Goal: Information Seeking & Learning: Learn about a topic

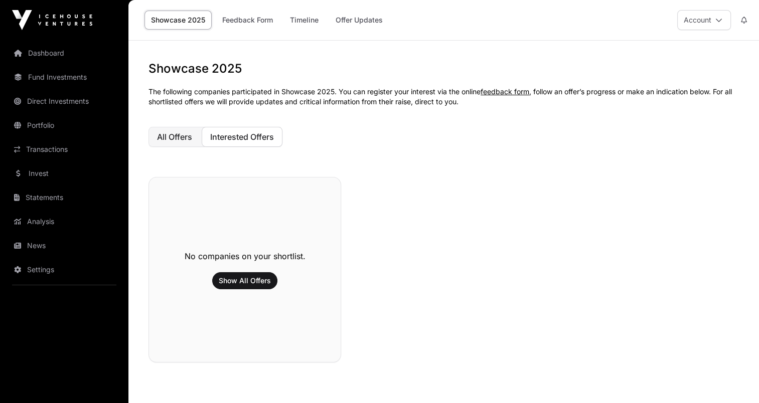
click at [174, 142] on button "All Offers" at bounding box center [174, 137] width 52 height 20
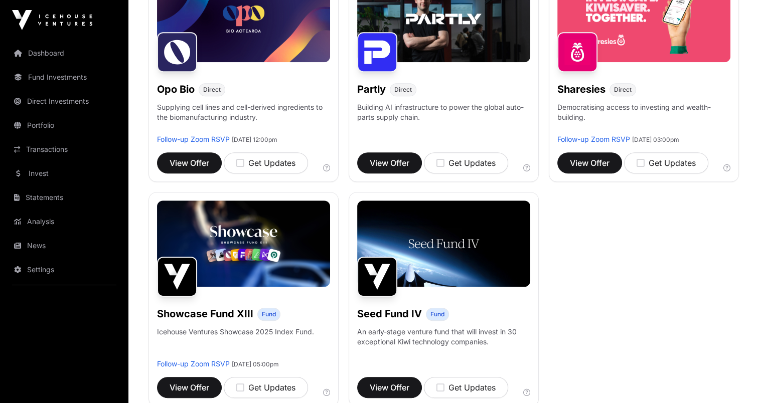
scroll to position [624, 0]
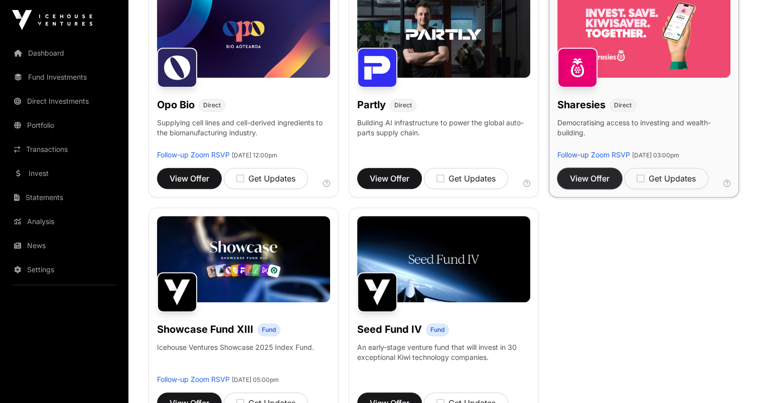
click at [582, 183] on button "View Offer" at bounding box center [589, 178] width 65 height 21
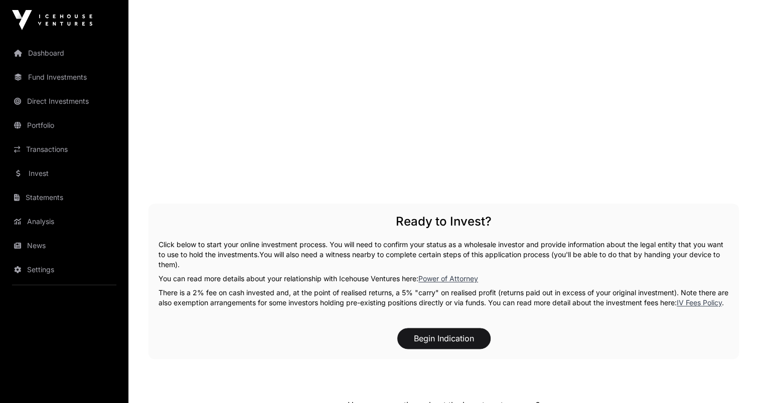
scroll to position [1322, 0]
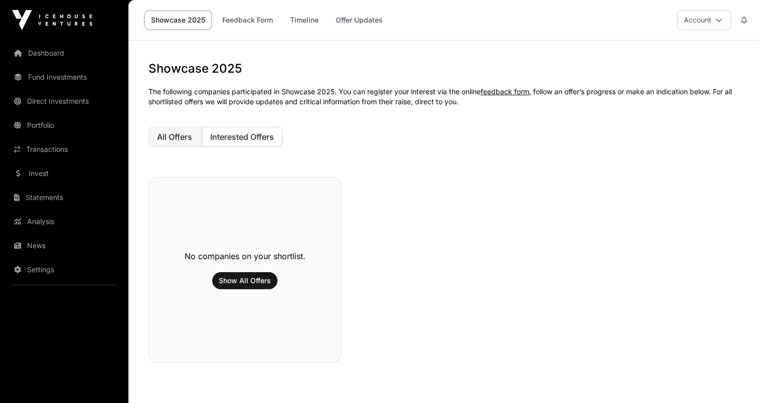
click at [183, 136] on span "All Offers" at bounding box center [174, 137] width 35 height 10
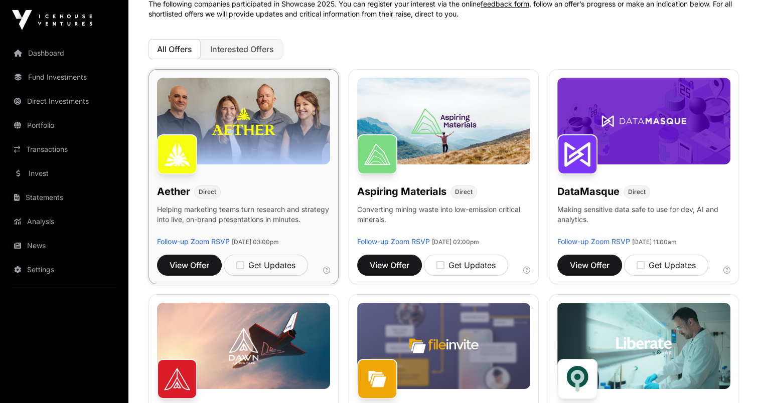
scroll to position [150, 0]
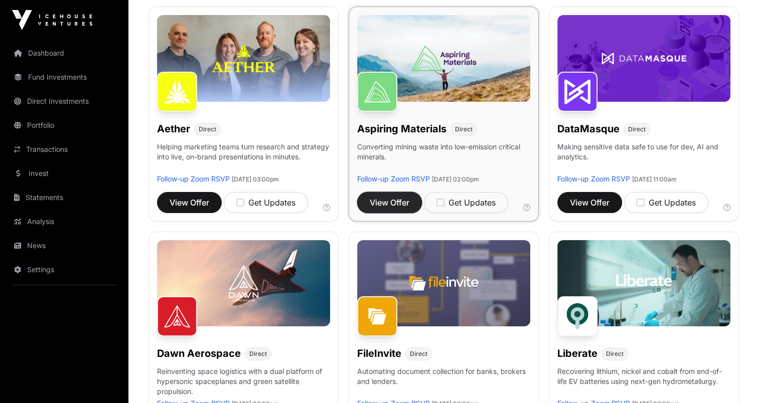
click at [387, 205] on span "View Offer" at bounding box center [390, 203] width 40 height 12
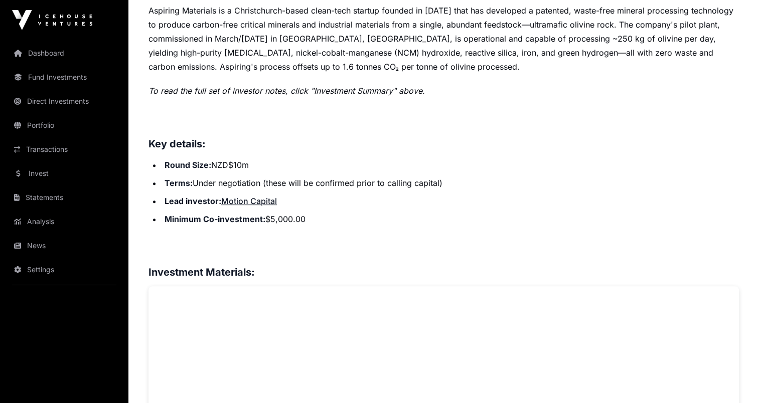
scroll to position [451, 0]
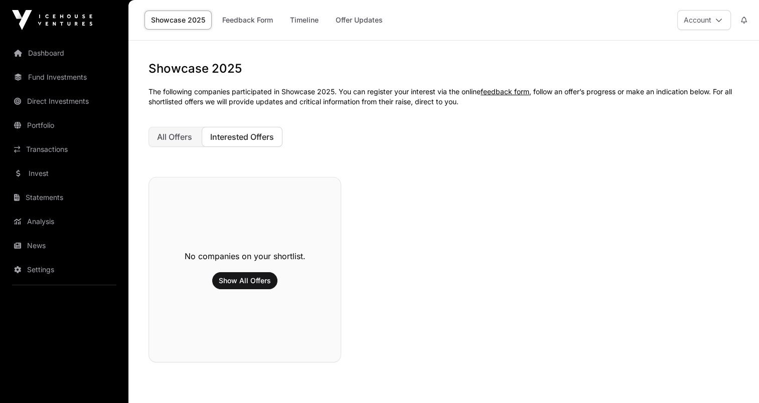
drag, startPoint x: 185, startPoint y: 135, endPoint x: 309, endPoint y: 133, distance: 124.4
click at [185, 135] on span "All Offers" at bounding box center [174, 137] width 35 height 10
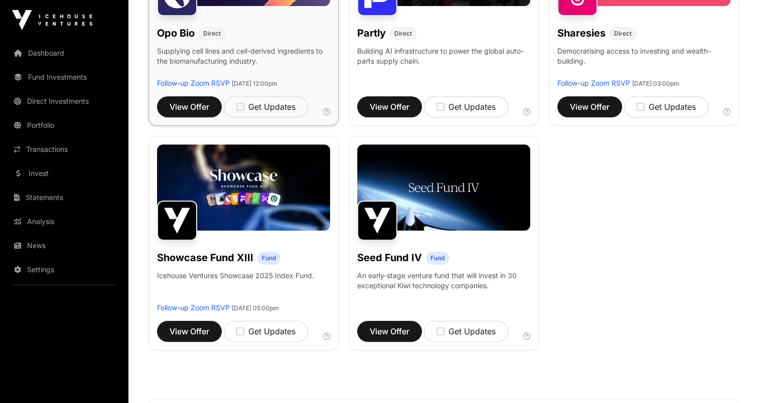
scroll to position [752, 0]
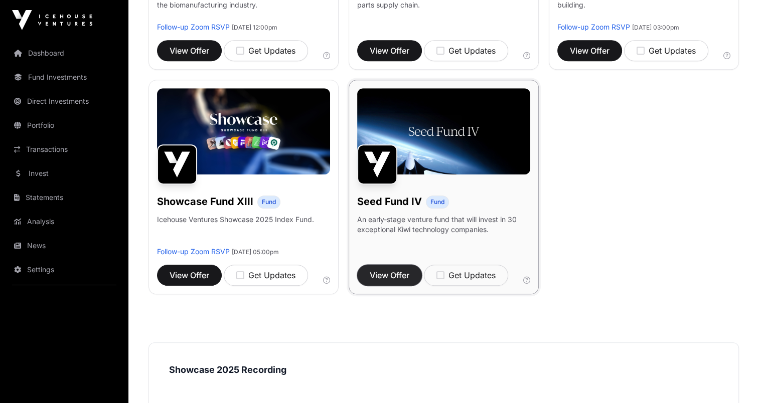
click at [379, 272] on span "View Offer" at bounding box center [390, 275] width 40 height 12
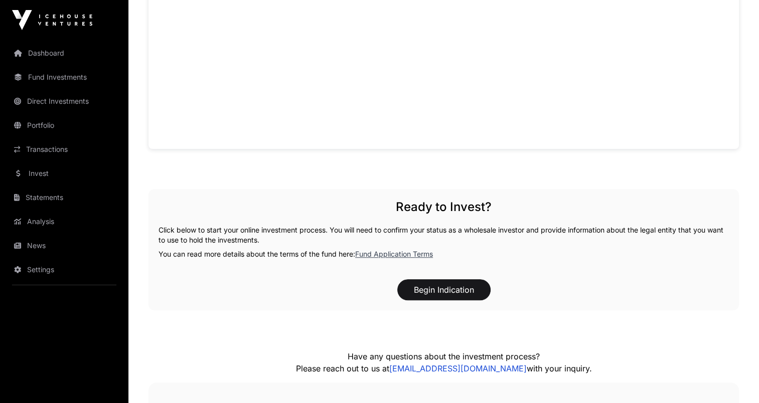
scroll to position [953, 0]
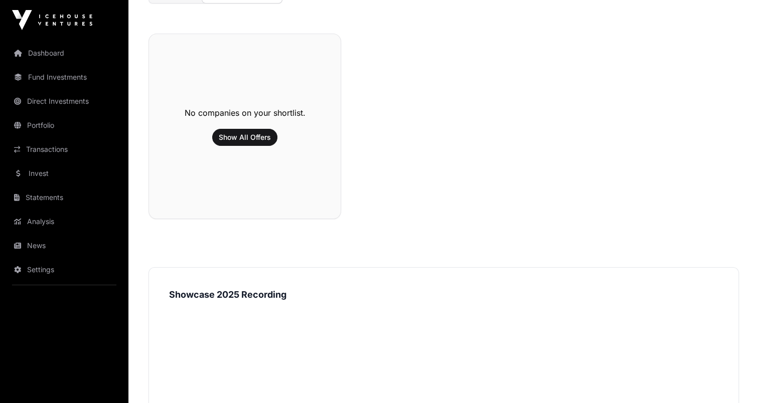
scroll to position [42, 0]
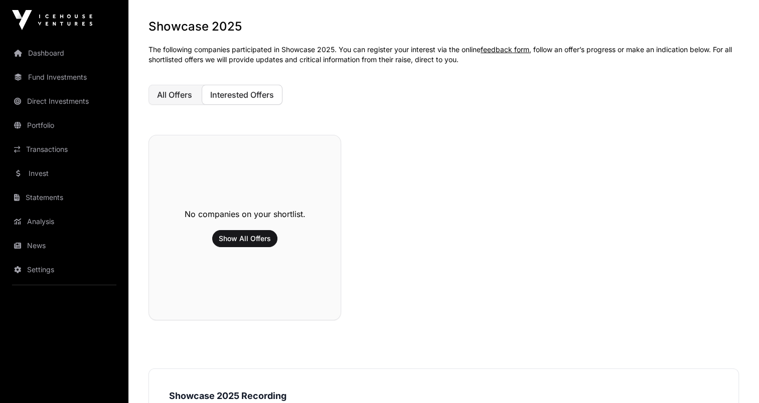
click at [164, 94] on span "All Offers" at bounding box center [174, 95] width 35 height 10
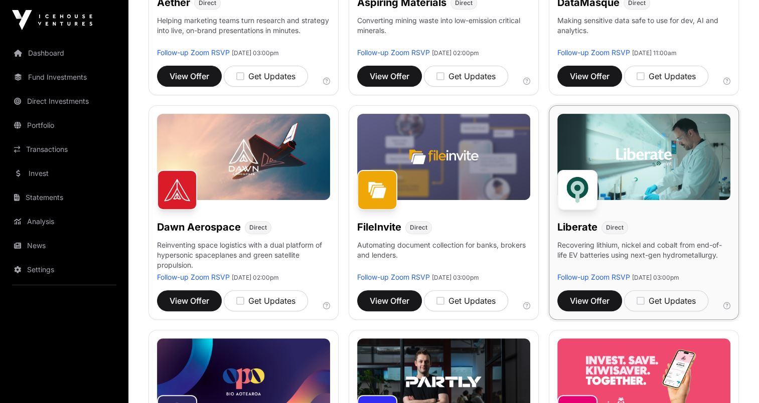
scroll to position [293, 0]
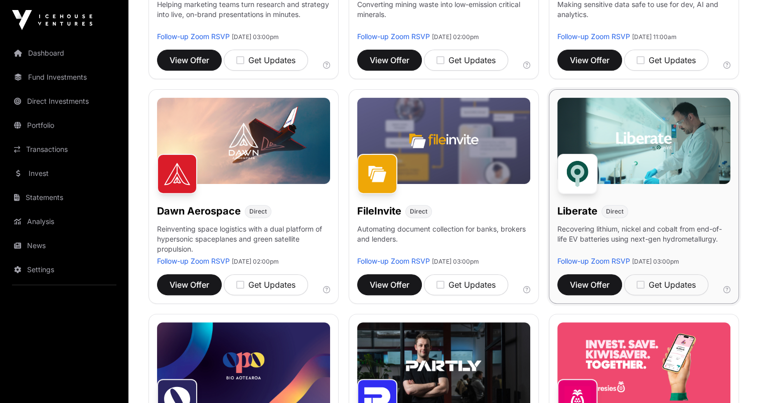
click at [646, 229] on p "Recovering lithium, nickel and cobalt from end-of-life EV batteries using next-…" at bounding box center [643, 240] width 173 height 32
click at [615, 160] on img at bounding box center [643, 141] width 173 height 87
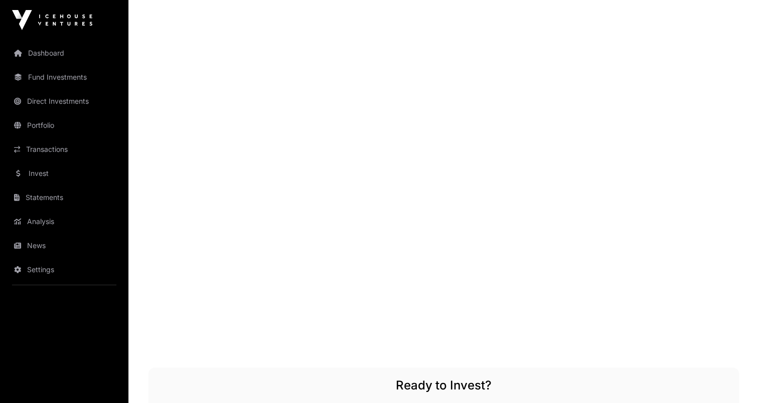
scroll to position [1203, 0]
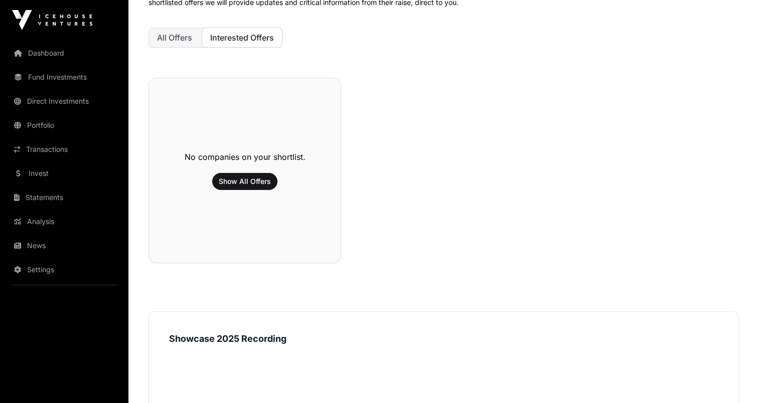
scroll to position [92, 0]
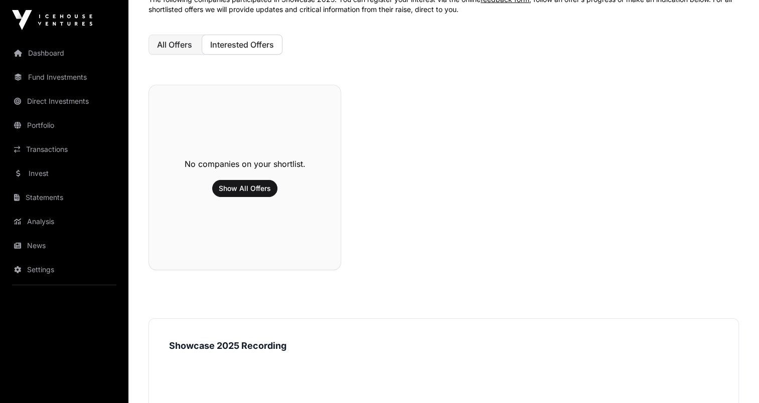
click at [176, 46] on span "All Offers" at bounding box center [174, 45] width 35 height 10
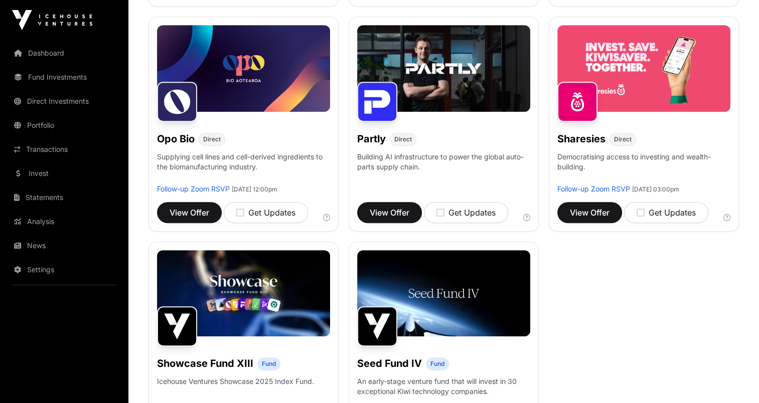
scroll to position [594, 0]
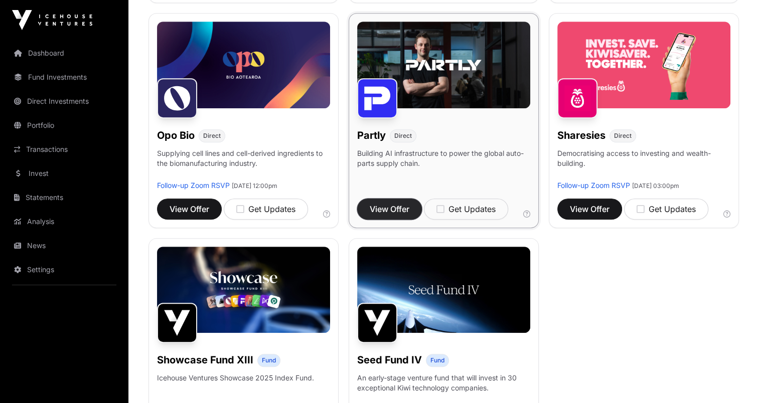
click at [391, 206] on span "View Offer" at bounding box center [390, 209] width 40 height 12
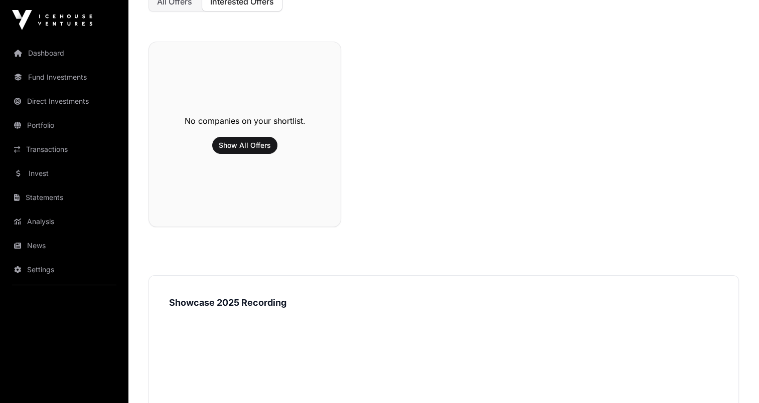
scroll to position [92, 0]
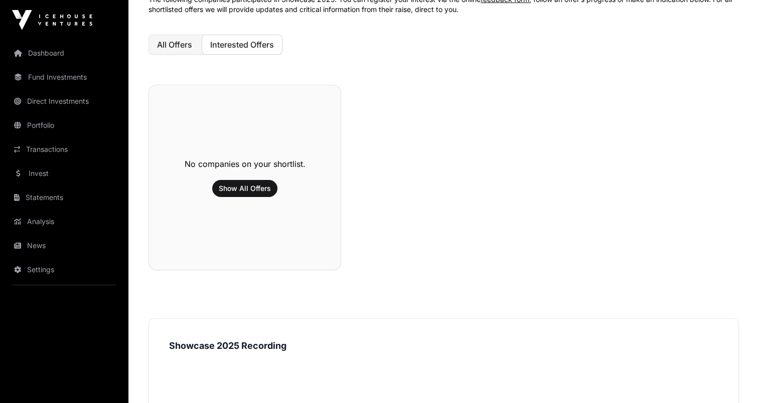
click at [177, 46] on span "All Offers" at bounding box center [174, 45] width 35 height 10
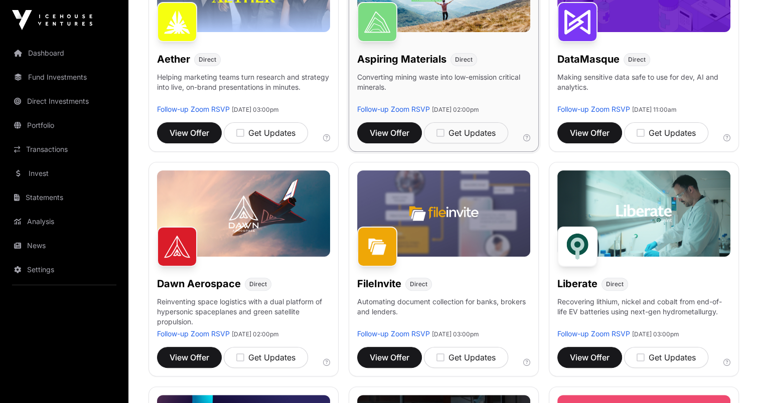
scroll to position [243, 0]
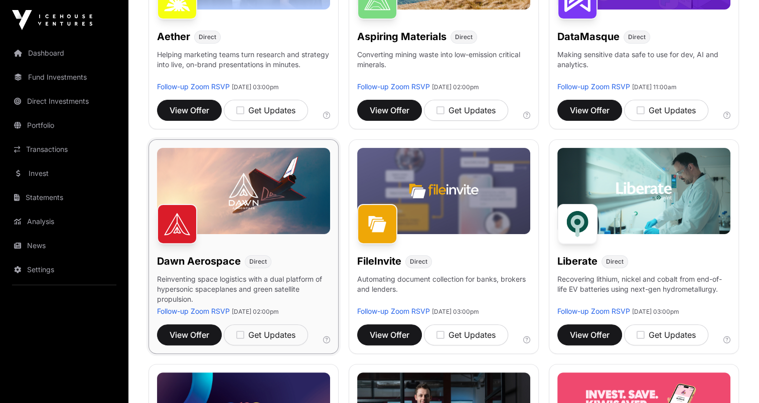
click at [243, 193] on img at bounding box center [243, 191] width 173 height 87
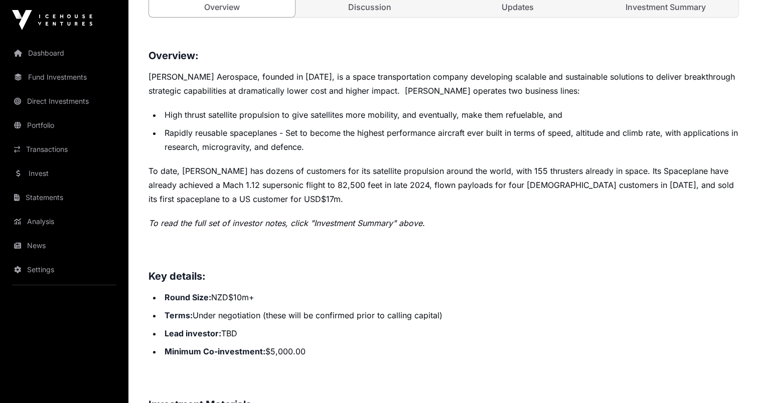
scroll to position [401, 0]
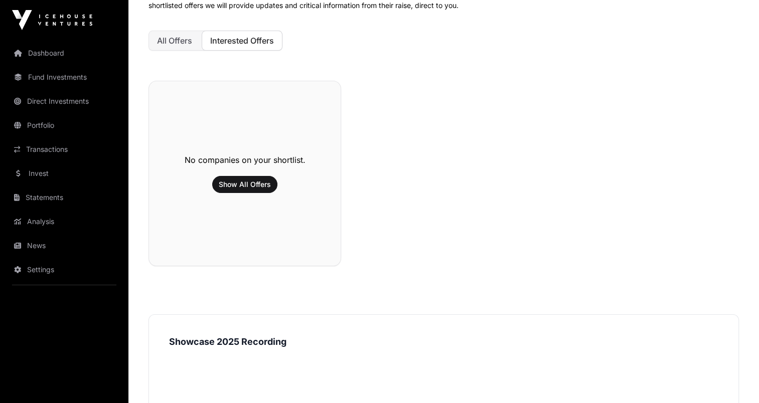
scroll to position [42, 0]
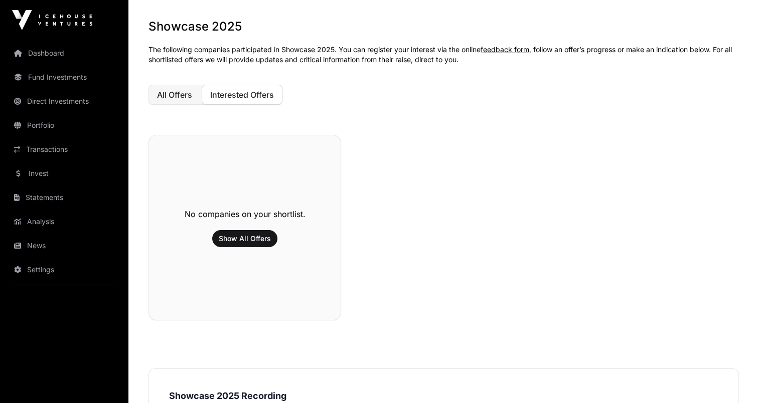
click at [175, 98] on span "All Offers" at bounding box center [174, 95] width 35 height 10
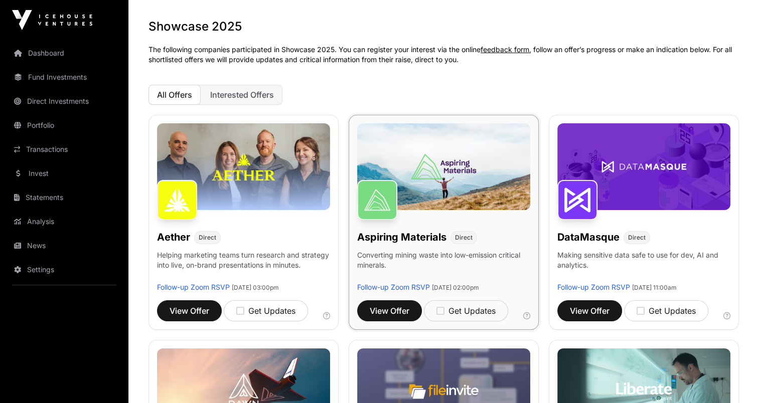
click at [418, 164] on img at bounding box center [443, 166] width 173 height 87
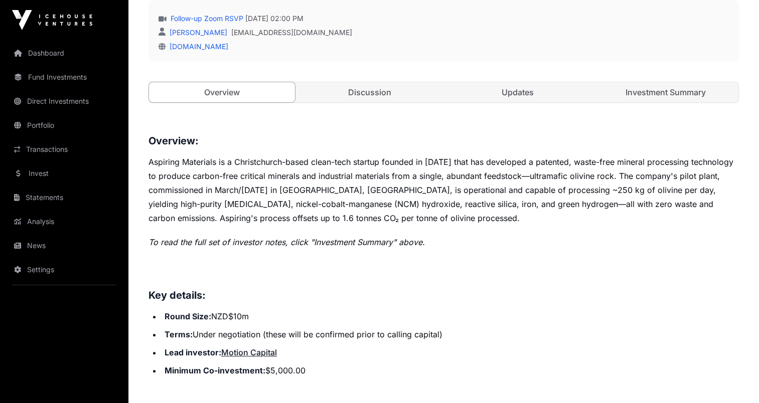
scroll to position [451, 0]
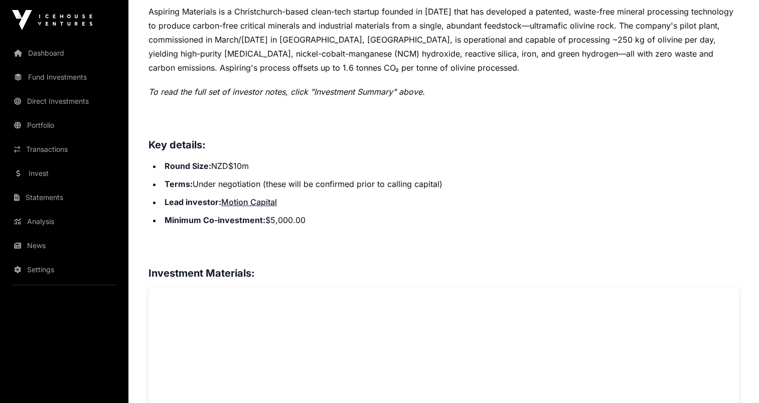
scroll to position [42, 0]
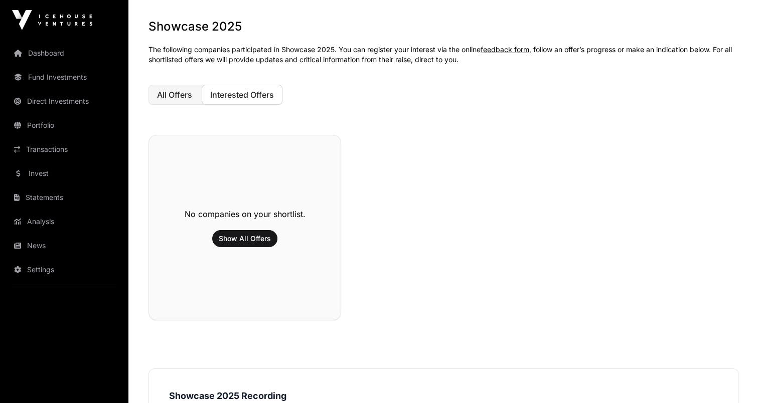
drag, startPoint x: 175, startPoint y: 107, endPoint x: 177, endPoint y: 100, distance: 7.7
drag, startPoint x: 178, startPoint y: 98, endPoint x: 213, endPoint y: 100, distance: 35.2
click at [179, 98] on span "All Offers" at bounding box center [174, 95] width 35 height 10
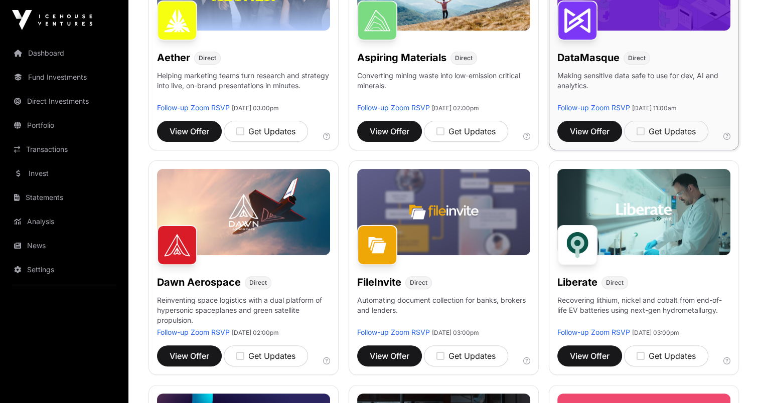
scroll to position [243, 0]
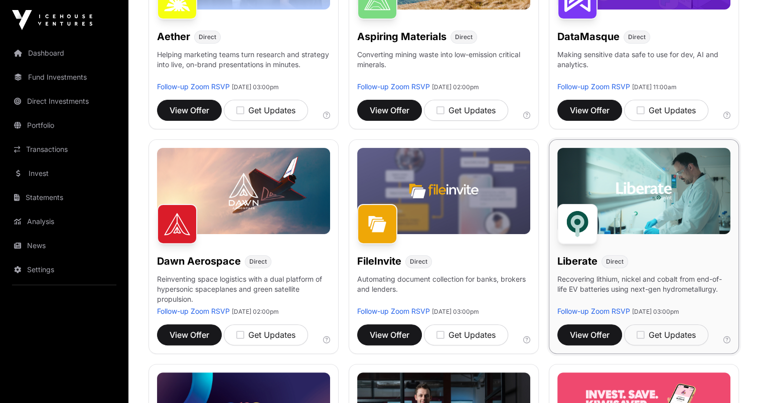
click at [678, 199] on img at bounding box center [643, 191] width 173 height 87
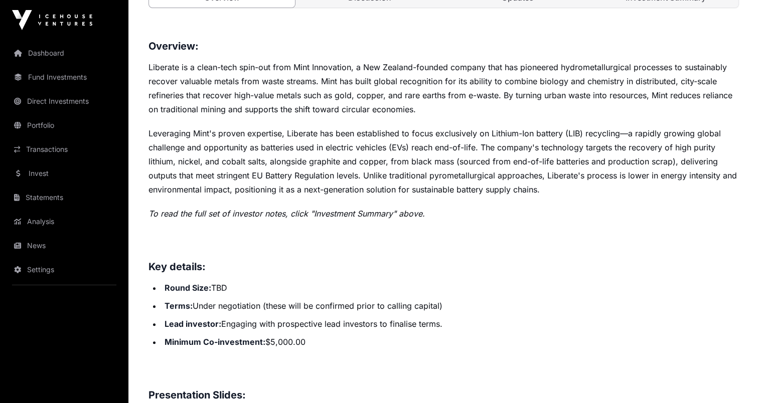
scroll to position [401, 0]
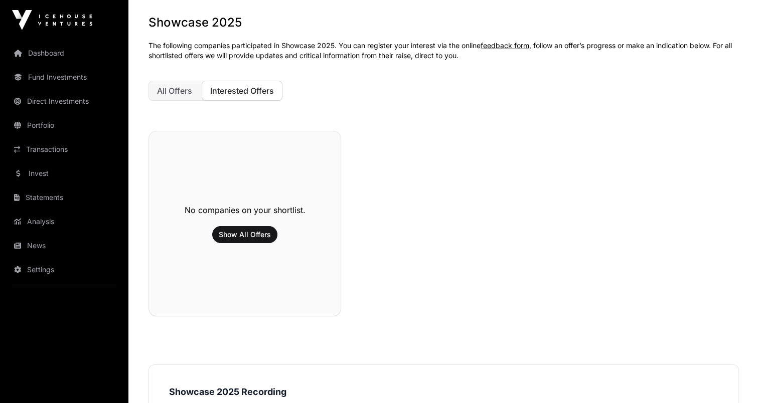
scroll to position [42, 0]
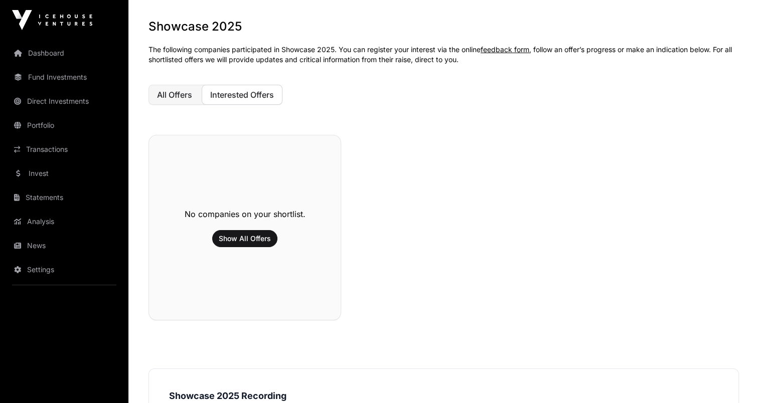
click at [179, 98] on span "All Offers" at bounding box center [174, 95] width 35 height 10
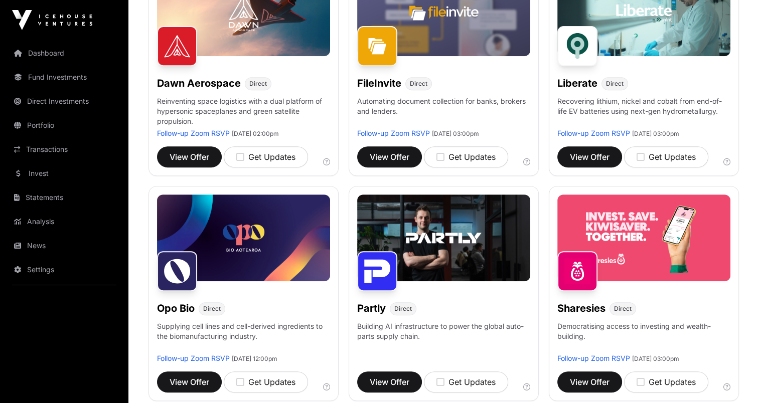
scroll to position [443, 0]
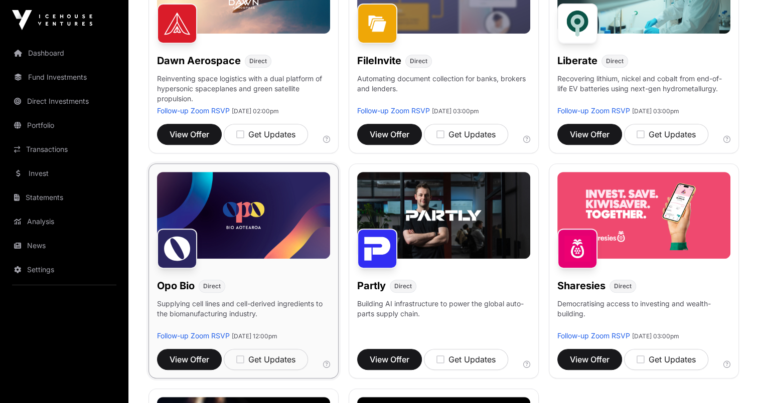
click at [250, 203] on img at bounding box center [243, 215] width 173 height 87
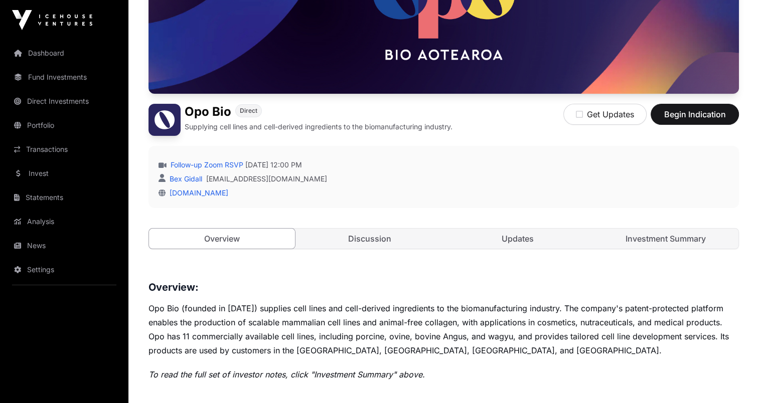
scroll to position [150, 0]
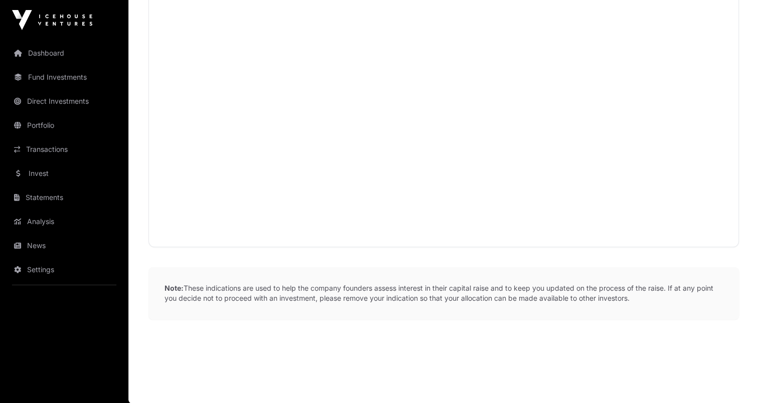
scroll to position [393, 0]
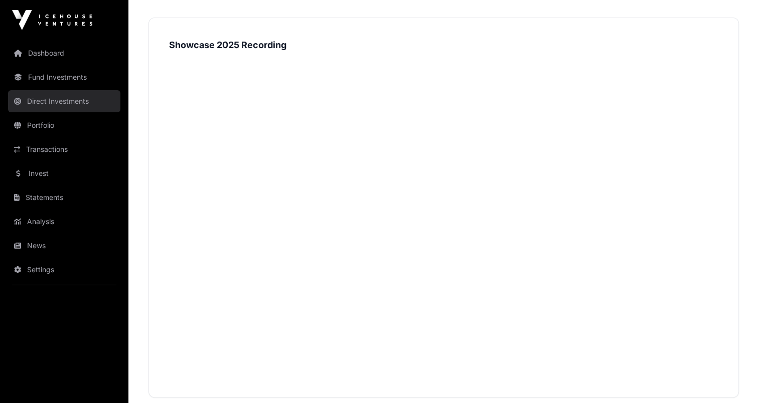
click at [38, 102] on link "Direct Investments" at bounding box center [64, 101] width 112 height 22
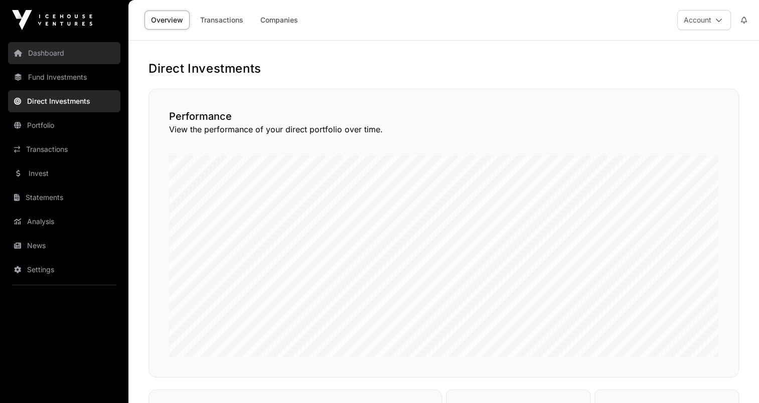
click at [42, 50] on link "Dashboard" at bounding box center [64, 53] width 112 height 22
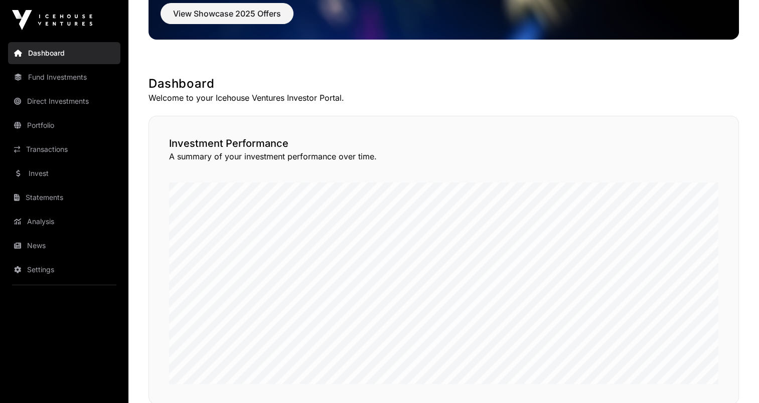
scroll to position [150, 0]
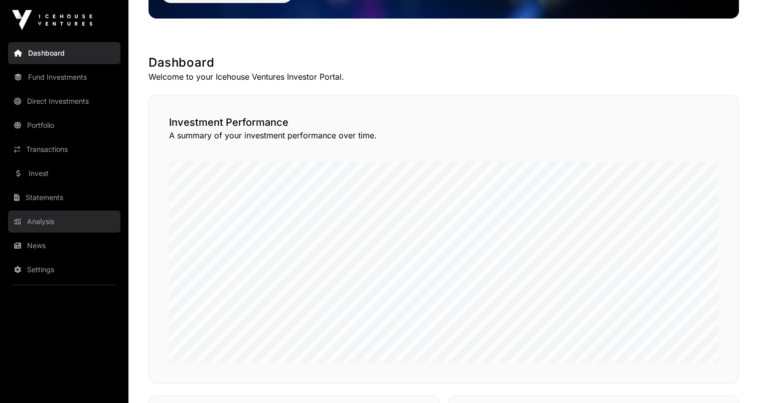
click at [35, 219] on link "Analysis" at bounding box center [64, 222] width 112 height 22
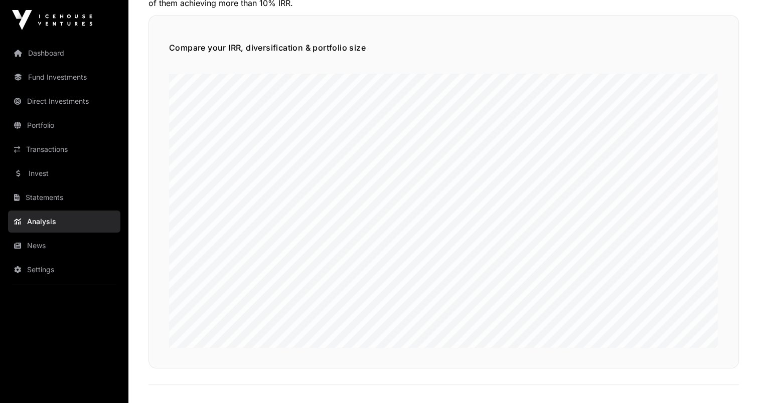
scroll to position [602, 0]
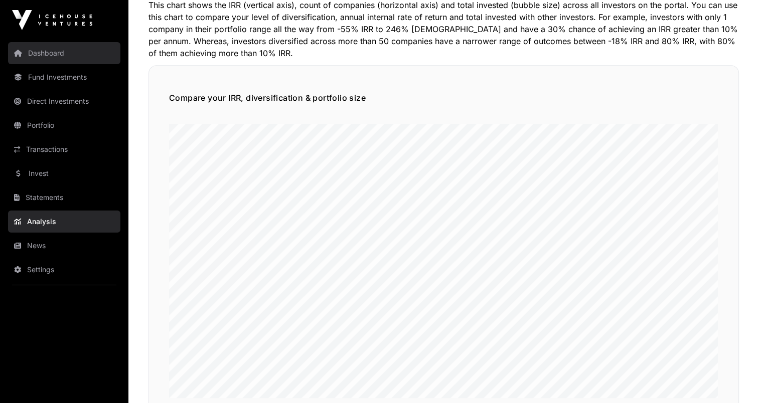
click at [50, 56] on link "Dashboard" at bounding box center [64, 53] width 112 height 22
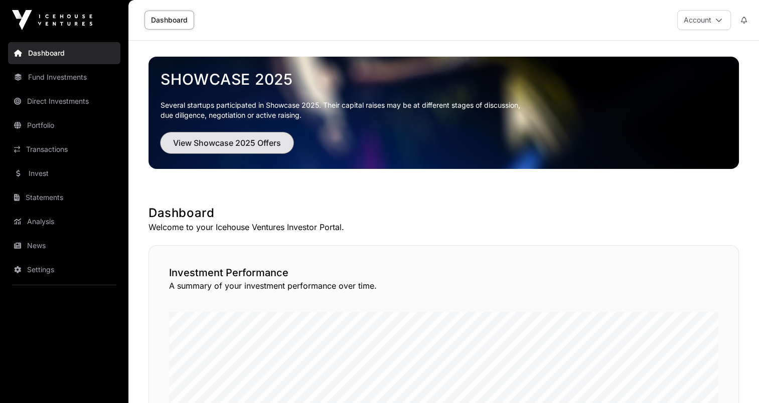
click at [209, 140] on span "View Showcase 2025 Offers" at bounding box center [227, 143] width 108 height 12
